Goal: Find specific page/section: Find specific page/section

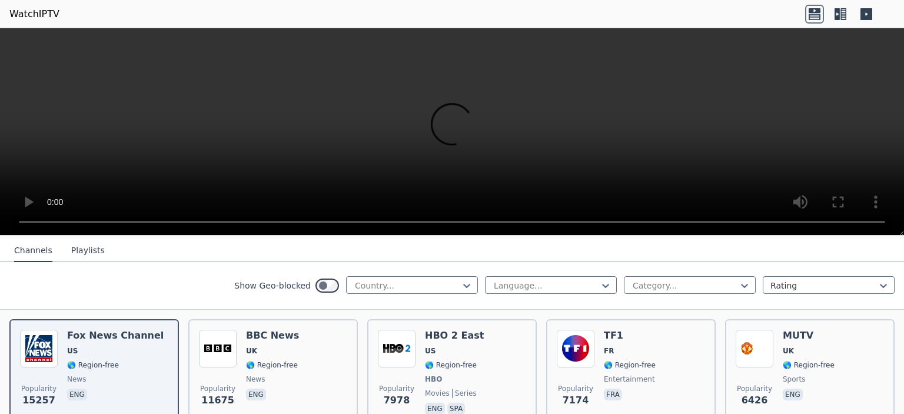
scroll to position [122, 0]
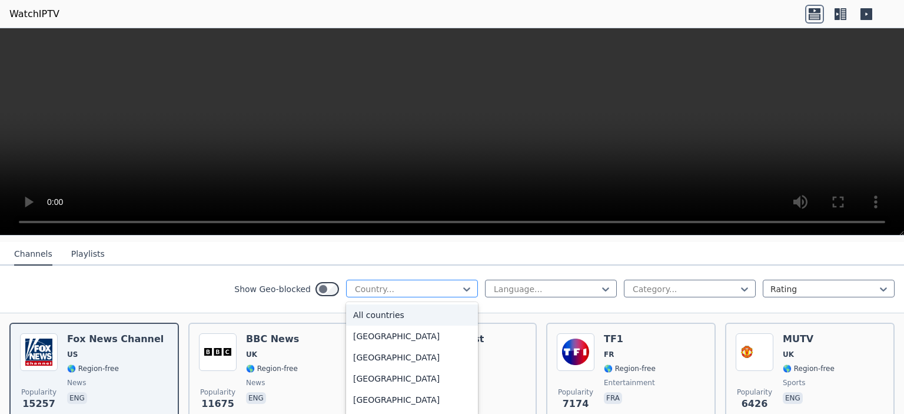
click at [408, 283] on div at bounding box center [407, 289] width 107 height 12
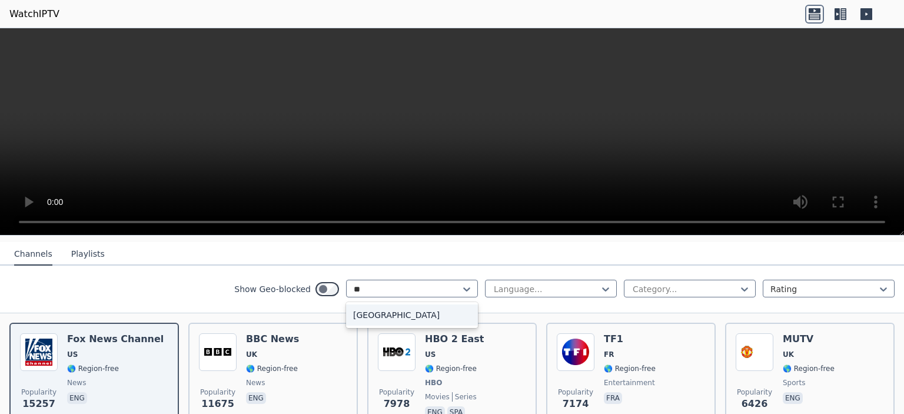
type input "***"
click at [365, 306] on div "[GEOGRAPHIC_DATA]" at bounding box center [412, 314] width 132 height 21
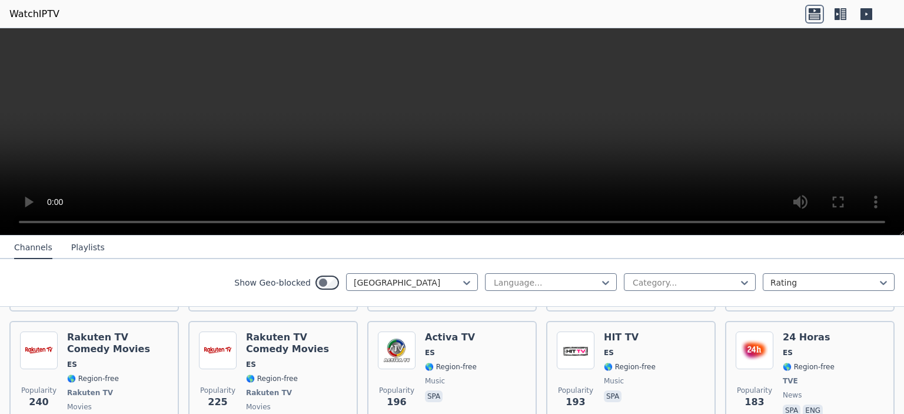
scroll to position [372, 0]
click at [845, 14] on icon at bounding box center [844, 14] width 6 height 12
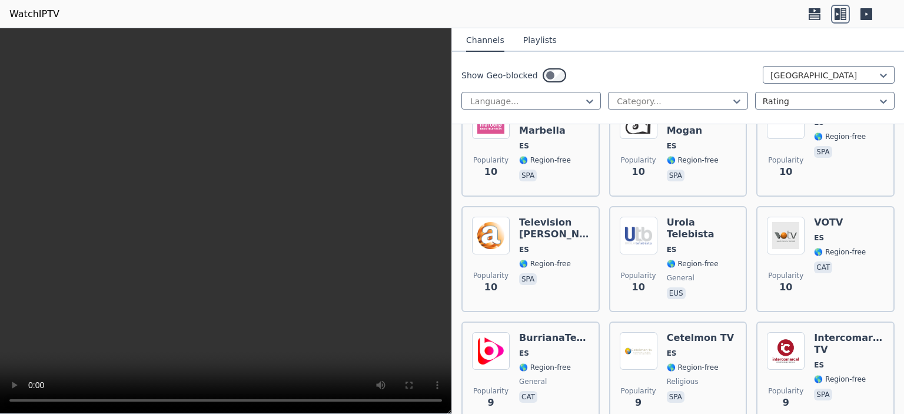
scroll to position [7888, 0]
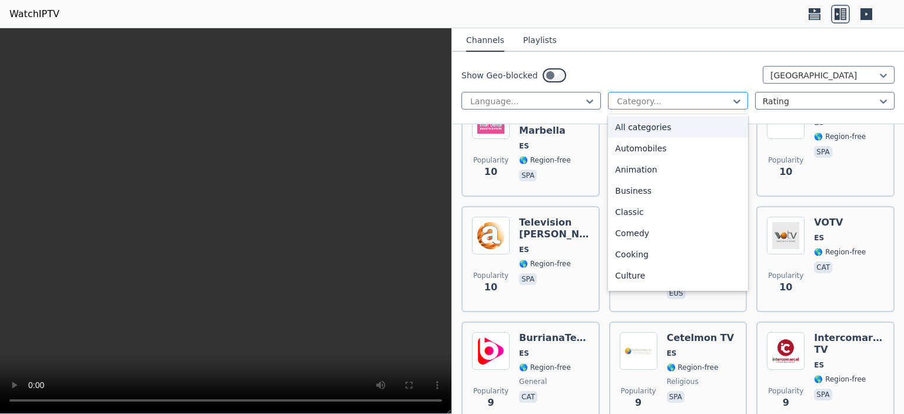
click at [672, 96] on div at bounding box center [673, 101] width 115 height 12
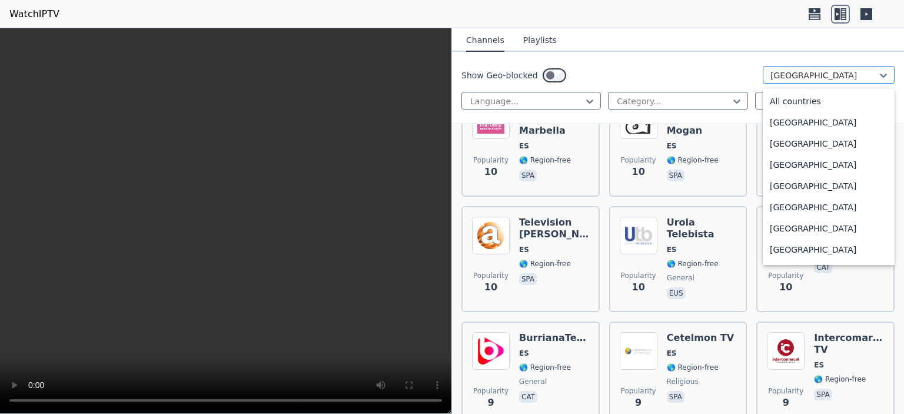
click at [784, 70] on div at bounding box center [824, 75] width 107 height 12
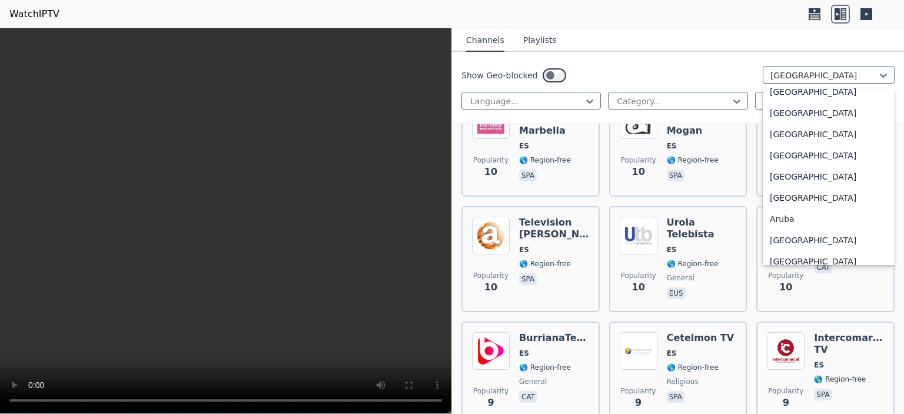
scroll to position [0, 0]
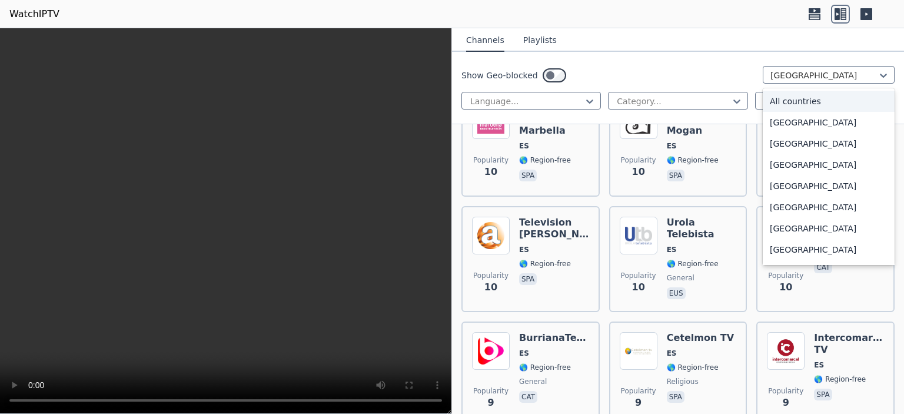
click at [779, 109] on div "All countries" at bounding box center [829, 101] width 132 height 21
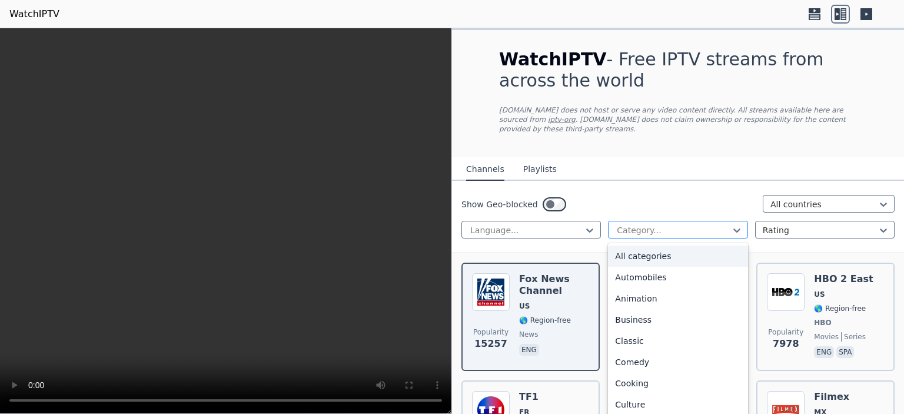
click at [690, 224] on div at bounding box center [673, 230] width 115 height 12
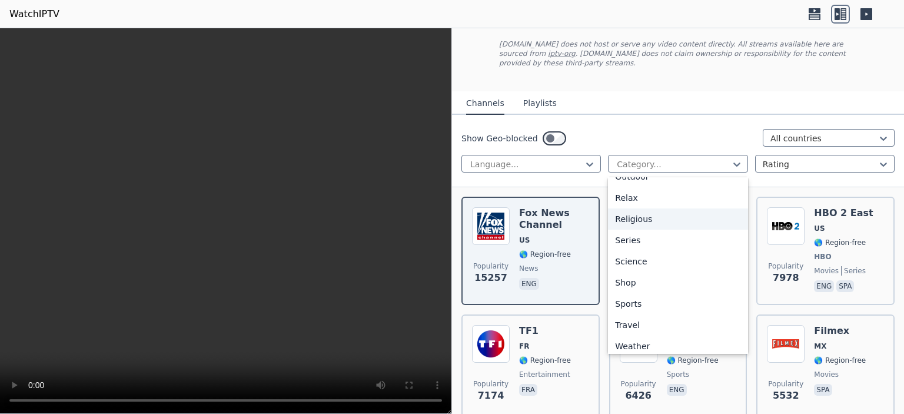
scroll to position [400, 0]
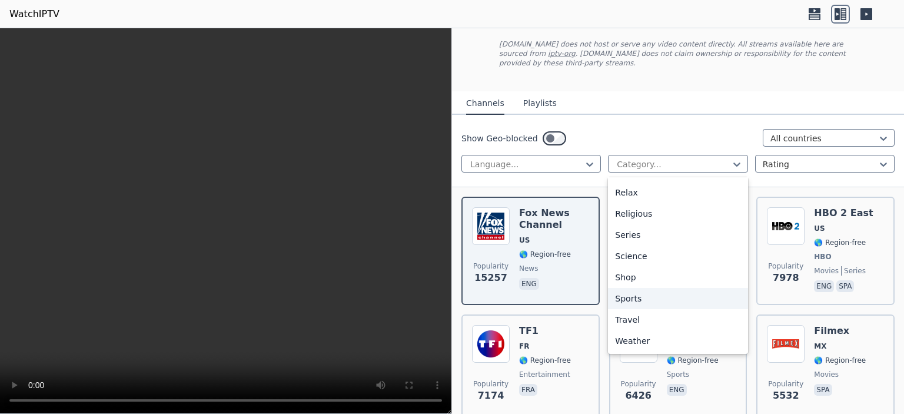
click at [633, 288] on div "Sports" at bounding box center [678, 298] width 140 height 21
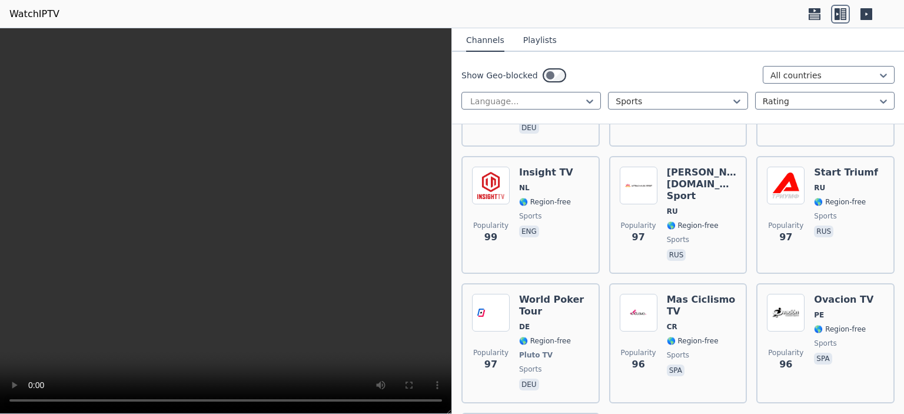
scroll to position [4313, 0]
